Goal: Information Seeking & Learning: Learn about a topic

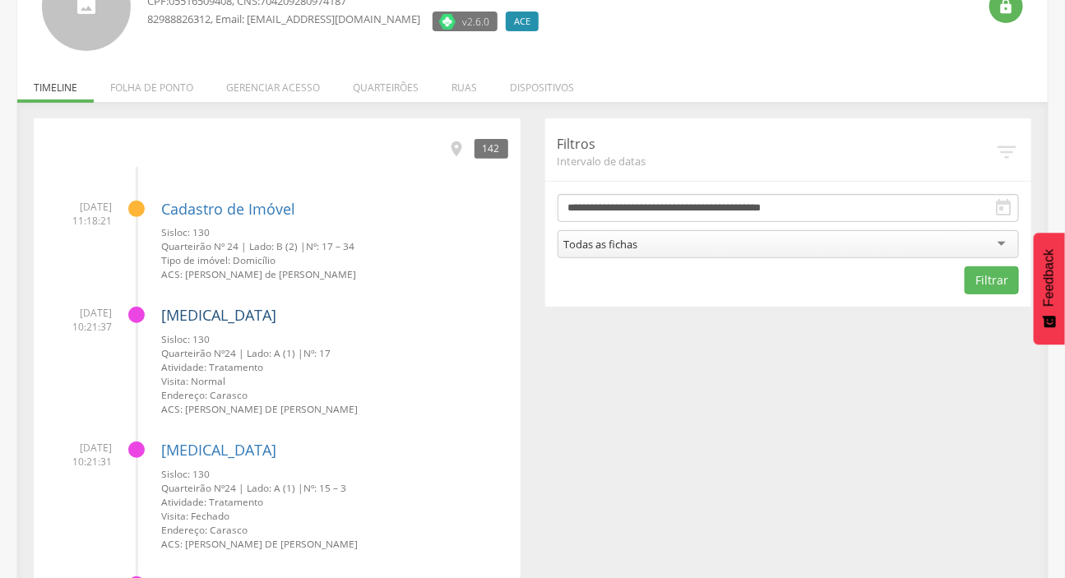
click at [203, 324] on link "[MEDICAL_DATA]" at bounding box center [218, 315] width 115 height 20
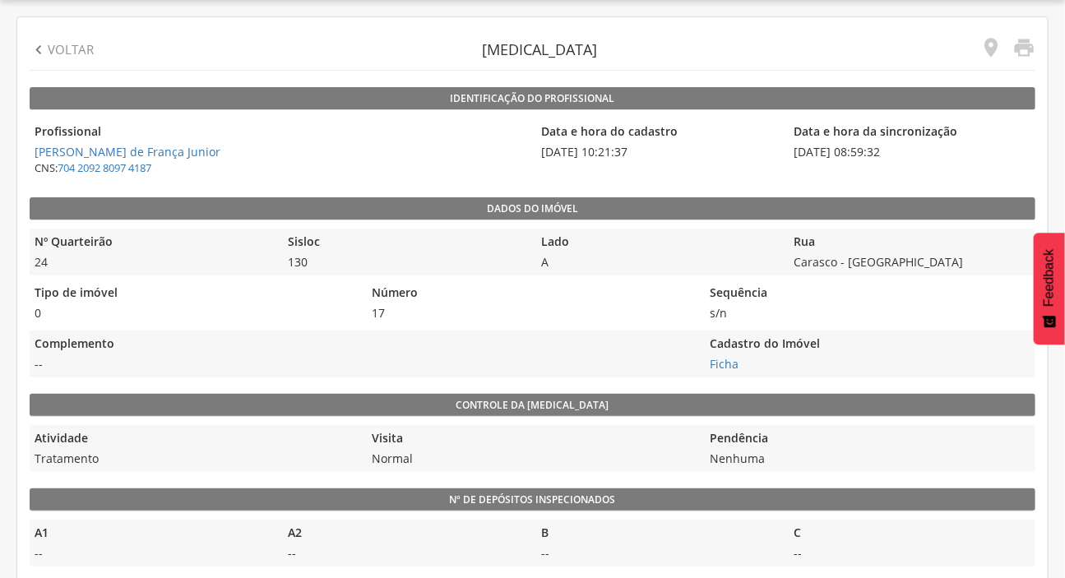
click at [74, 46] on p "Voltar" at bounding box center [71, 49] width 46 height 17
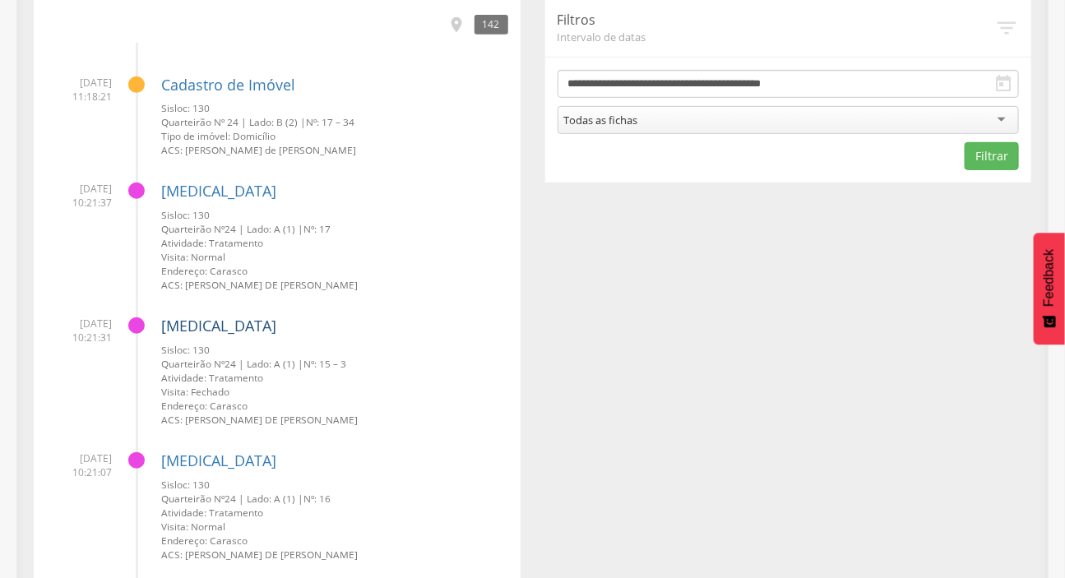
click at [177, 323] on link "[MEDICAL_DATA]" at bounding box center [218, 326] width 115 height 20
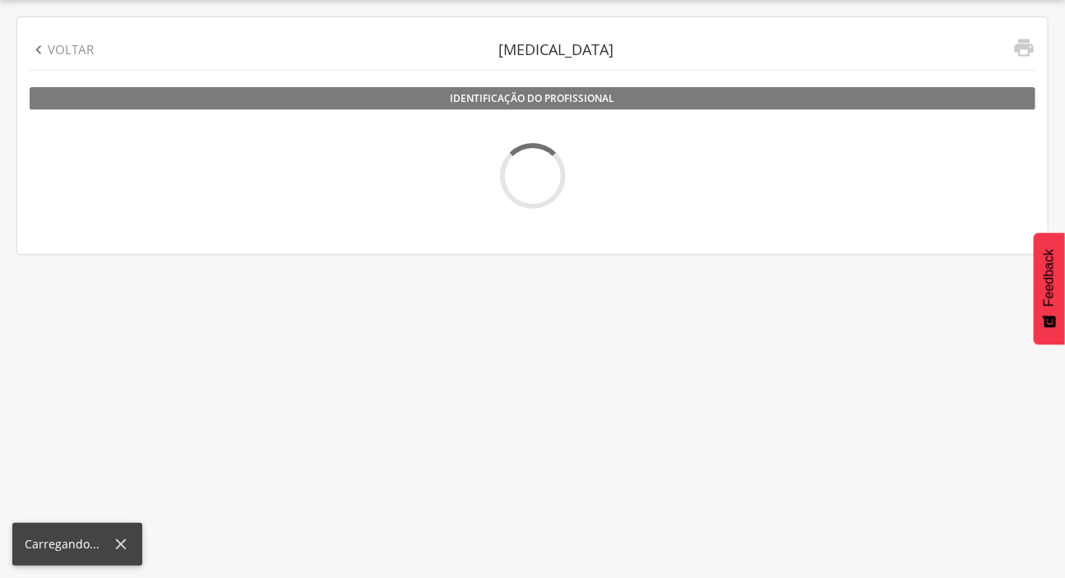
scroll to position [49, 0]
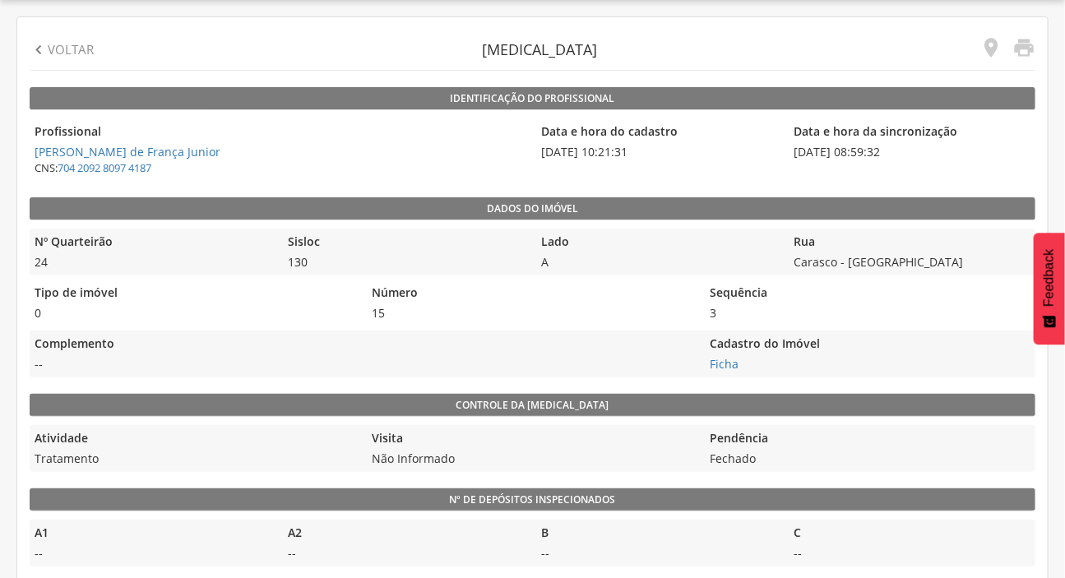
click at [74, 48] on p "Voltar" at bounding box center [71, 49] width 46 height 17
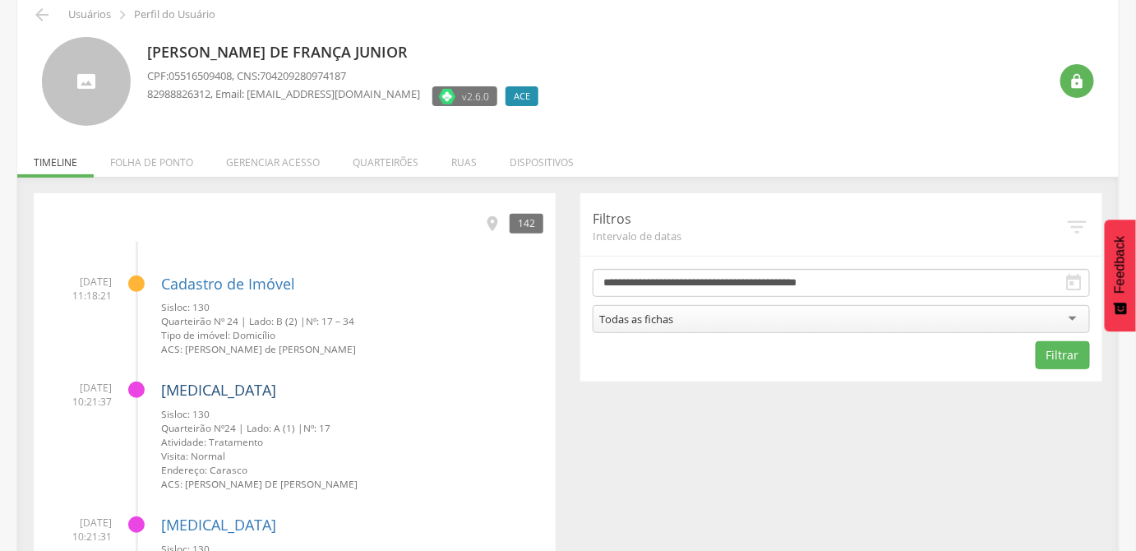
click at [169, 388] on link "[MEDICAL_DATA]" at bounding box center [218, 390] width 115 height 20
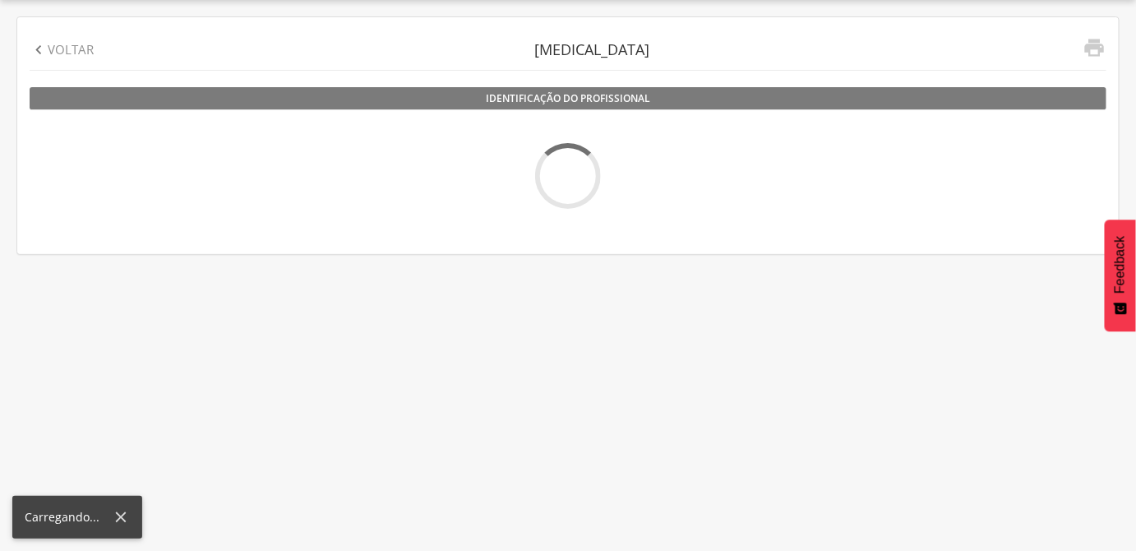
scroll to position [49, 0]
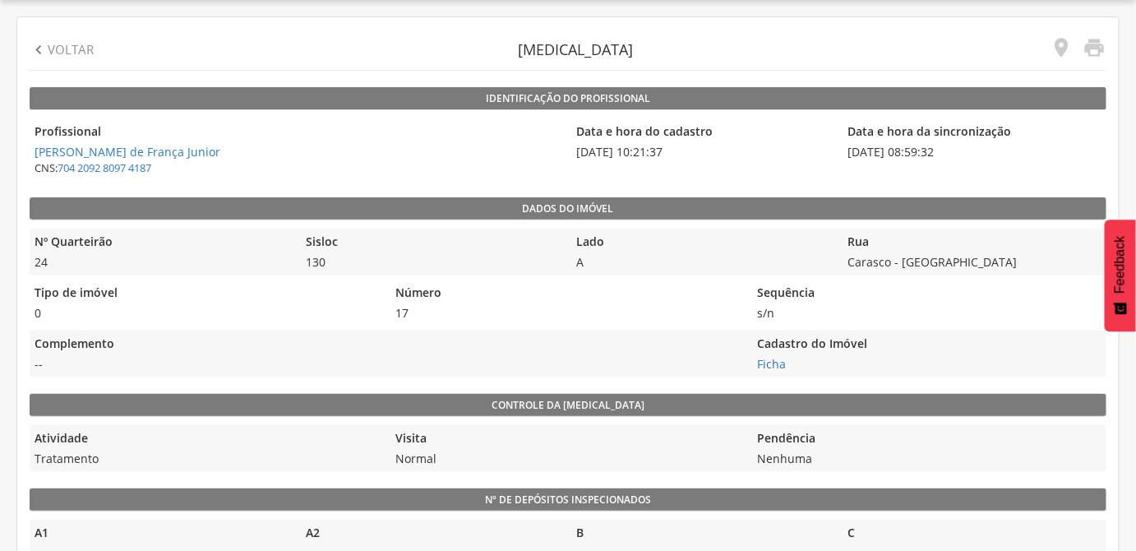
click at [41, 64] on div " Voltar" at bounding box center [62, 50] width 64 height 40
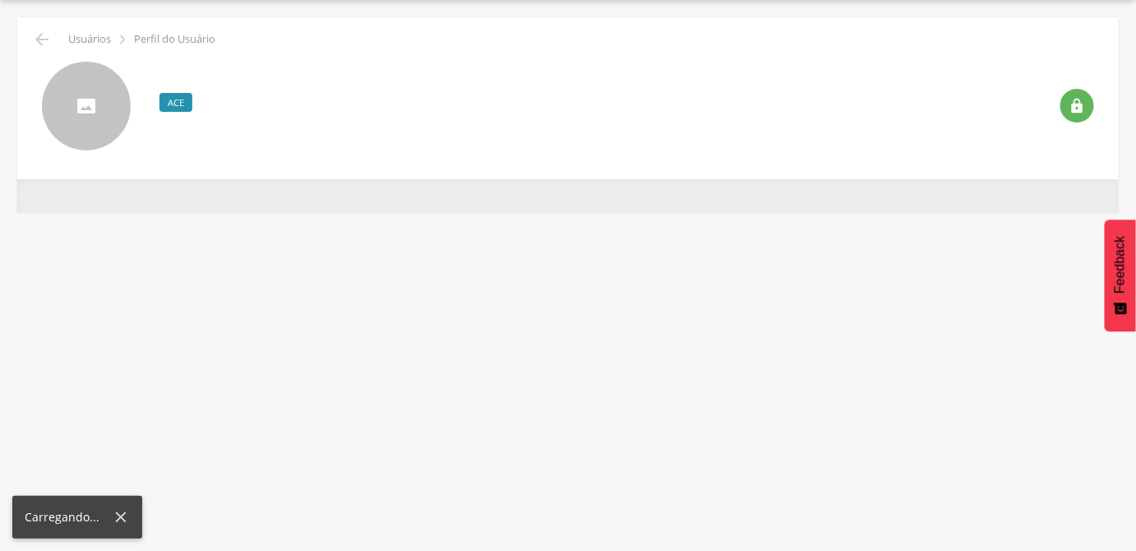
click at [63, 50] on div "v2.6.0 ACE Desativado " at bounding box center [568, 99] width 1077 height 101
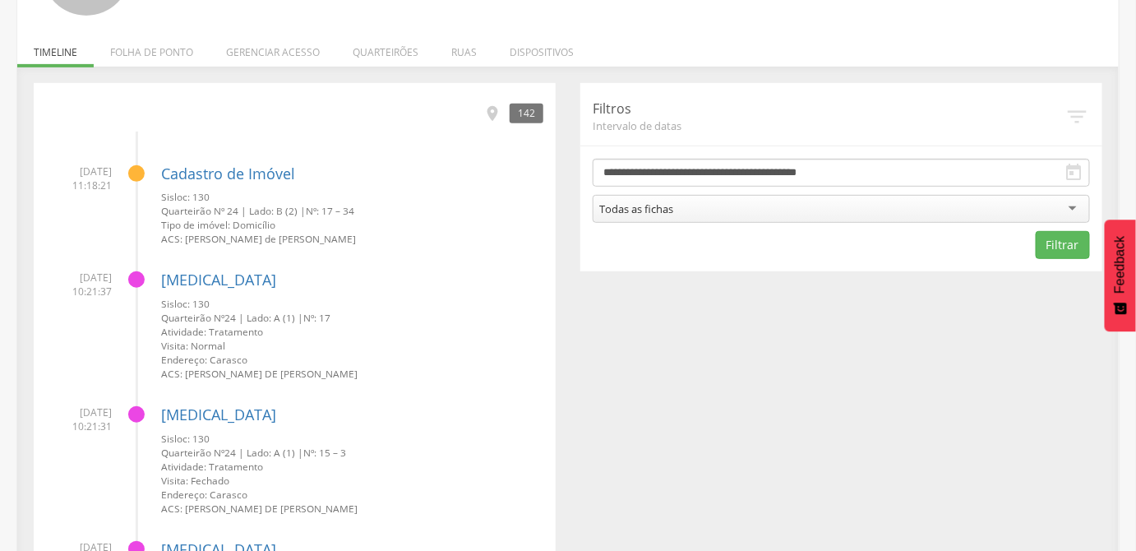
scroll to position [274, 0]
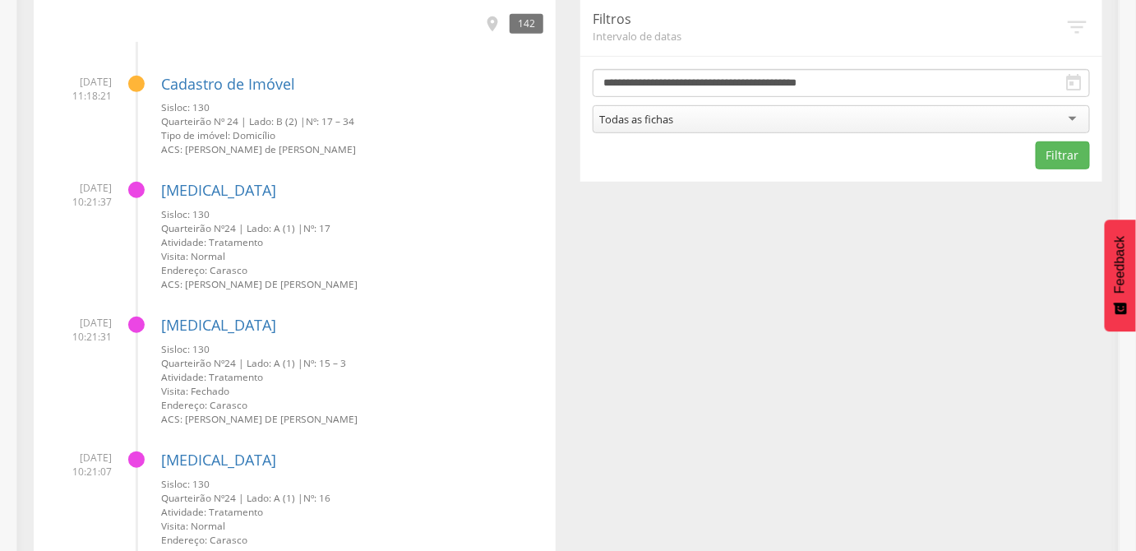
click at [173, 309] on div "Dengue Sisloc: 130 Quarteirão Nº 24 | Lado: A (1) | Nº: 15 – 3 Atividade: Trata…" at bounding box center [352, 364] width 382 height 122
click at [181, 322] on link "[MEDICAL_DATA]" at bounding box center [218, 325] width 115 height 20
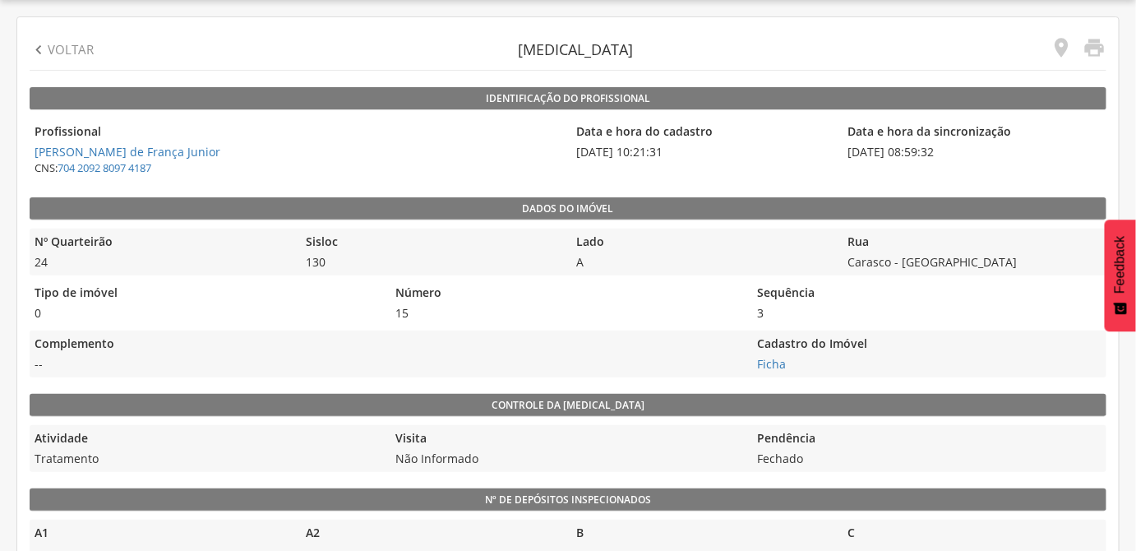
click at [87, 51] on p "Voltar" at bounding box center [71, 49] width 46 height 17
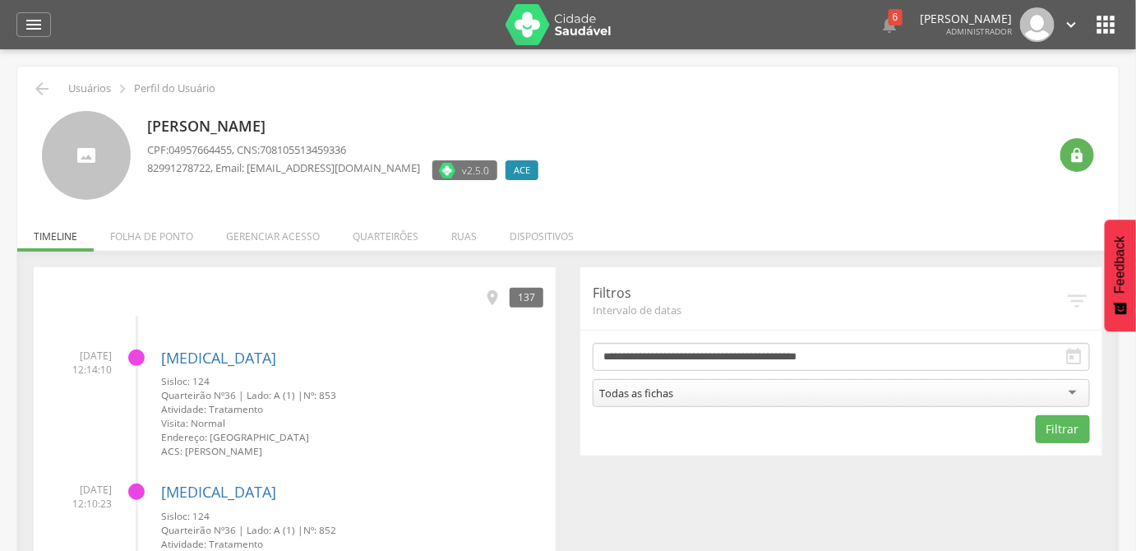
drag, startPoint x: 390, startPoint y: 118, endPoint x: 192, endPoint y: 122, distance: 198.2
click at [192, 122] on p "[PERSON_NAME]" at bounding box center [347, 126] width 400 height 21
click at [208, 352] on link "[MEDICAL_DATA]" at bounding box center [218, 358] width 115 height 20
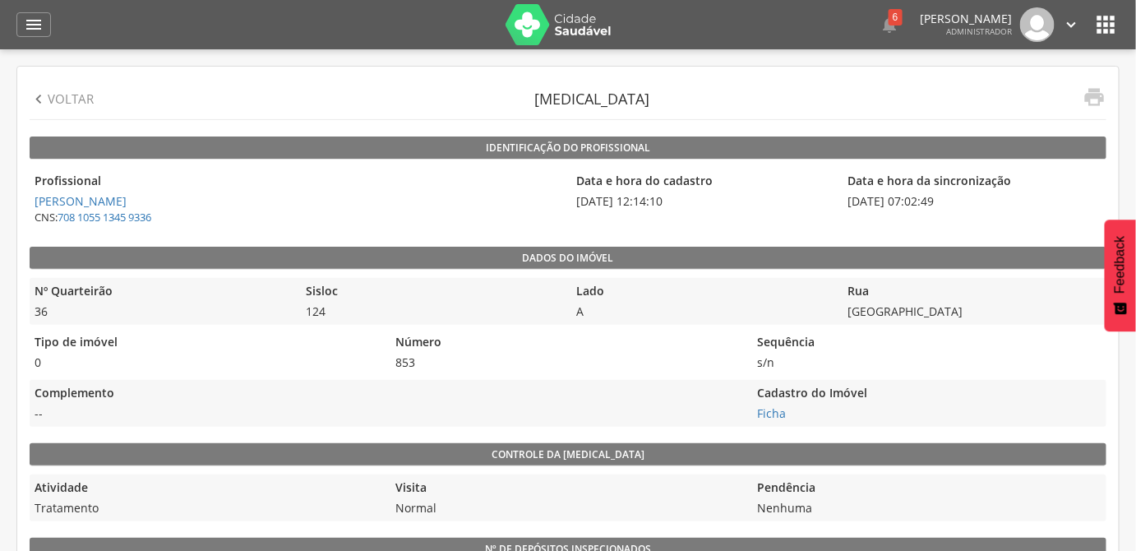
click at [65, 101] on p "Voltar" at bounding box center [71, 98] width 46 height 17
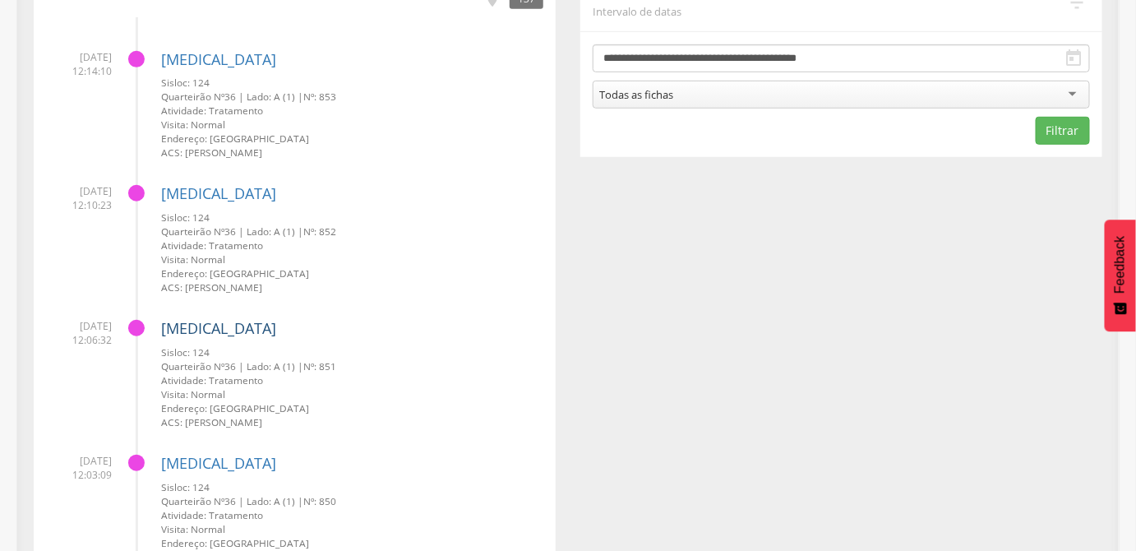
click at [192, 322] on link "[MEDICAL_DATA]" at bounding box center [218, 328] width 115 height 20
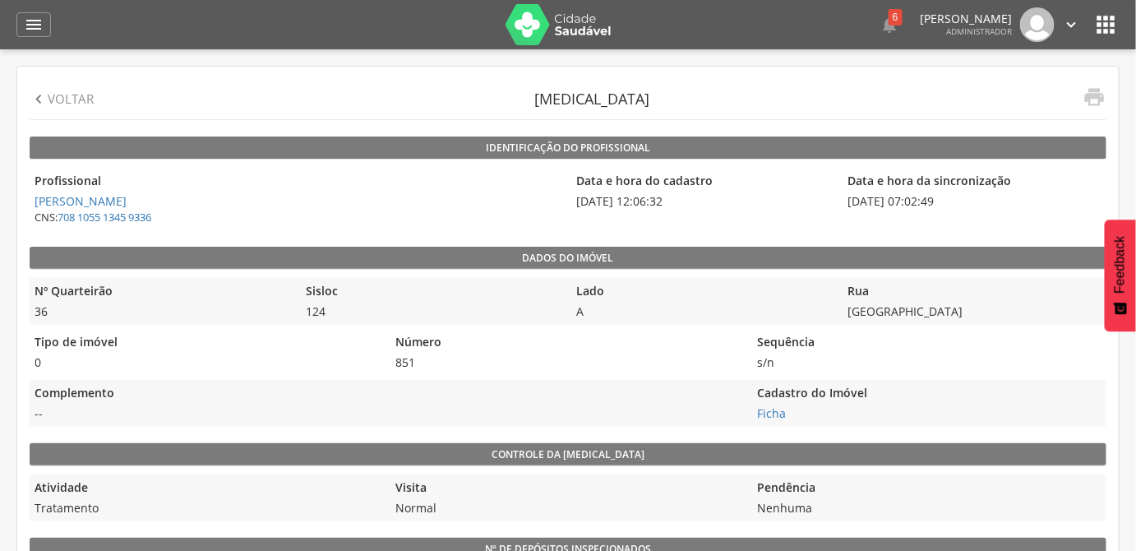
click at [51, 97] on p "Voltar" at bounding box center [71, 98] width 46 height 17
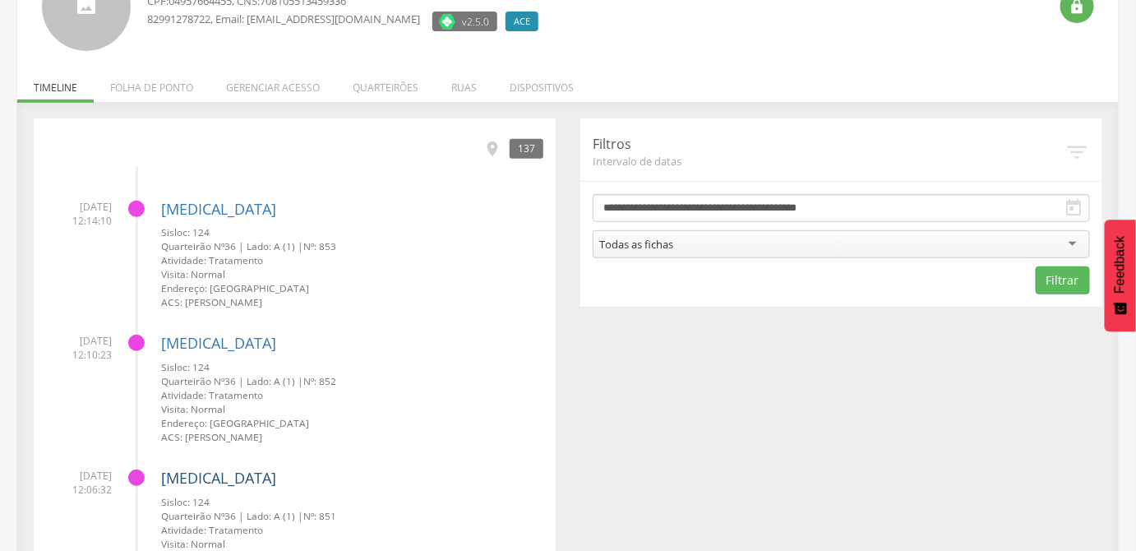
click at [178, 472] on link "[MEDICAL_DATA]" at bounding box center [218, 478] width 115 height 20
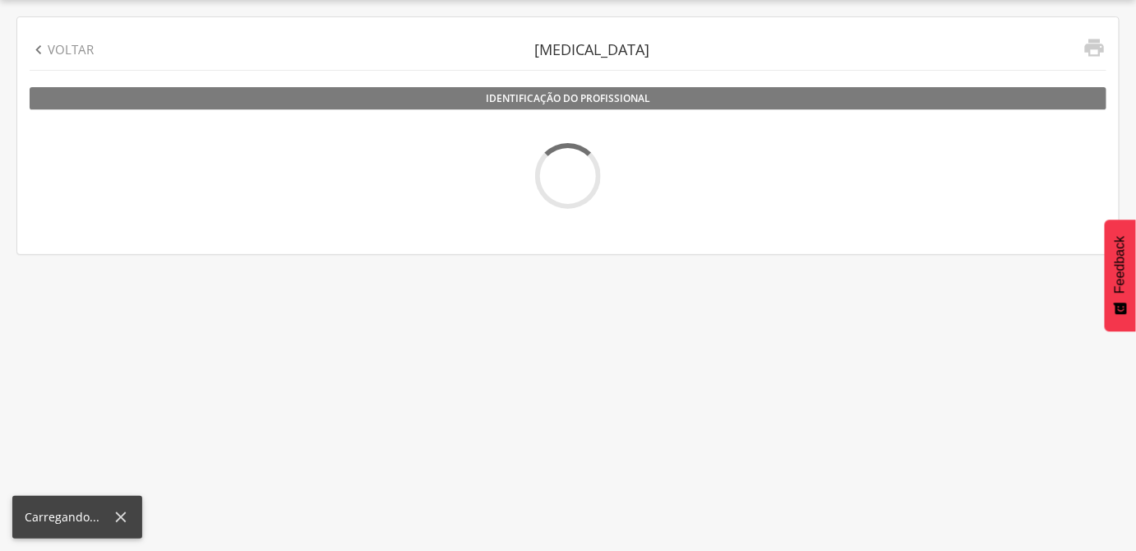
scroll to position [49, 0]
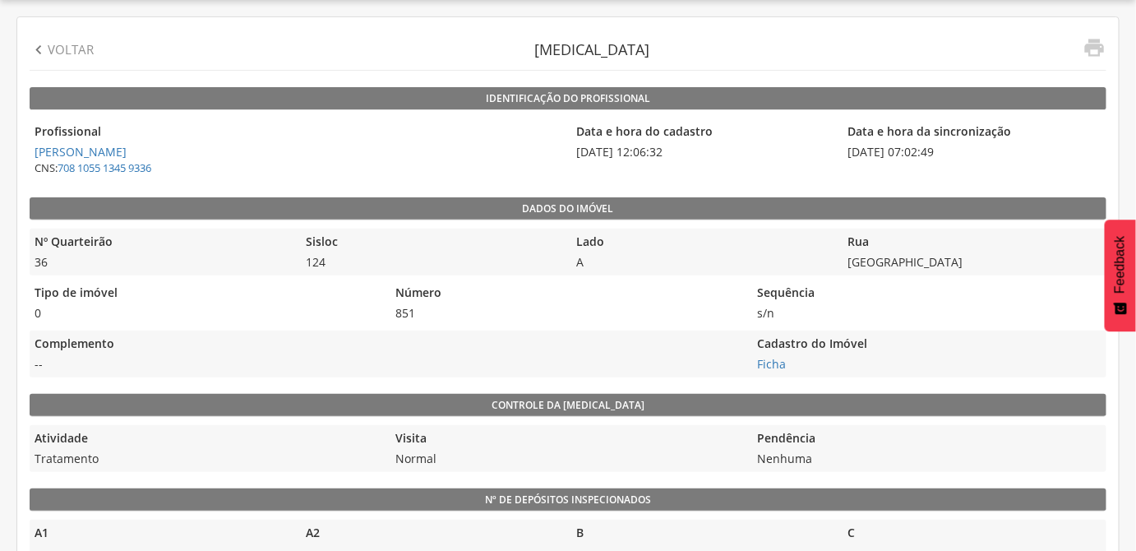
click at [81, 42] on p "Voltar" at bounding box center [71, 49] width 46 height 17
